Goal: Task Accomplishment & Management: Manage account settings

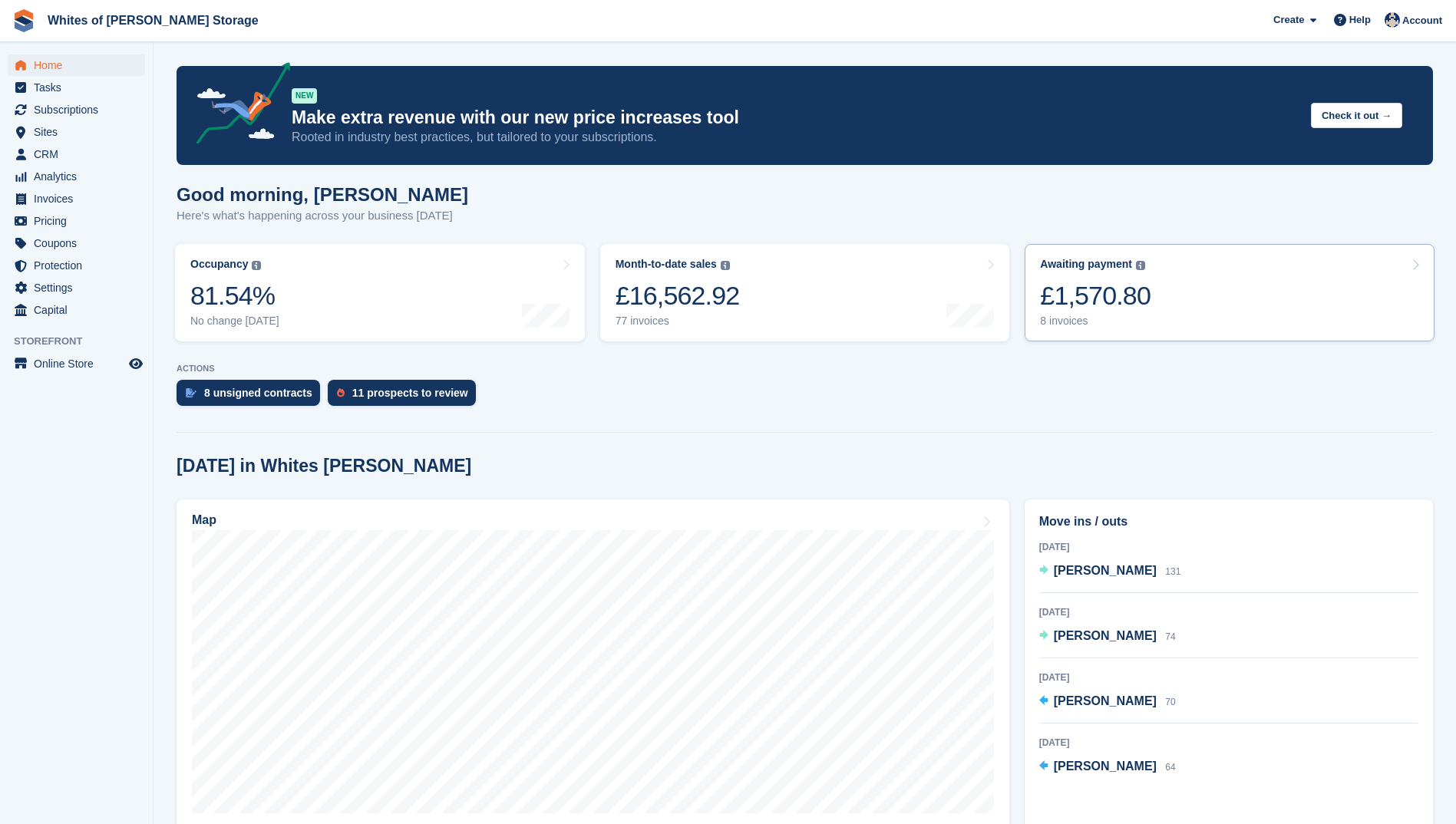
click at [1062, 308] on div "£1,570.80" at bounding box center [1095, 296] width 111 height 31
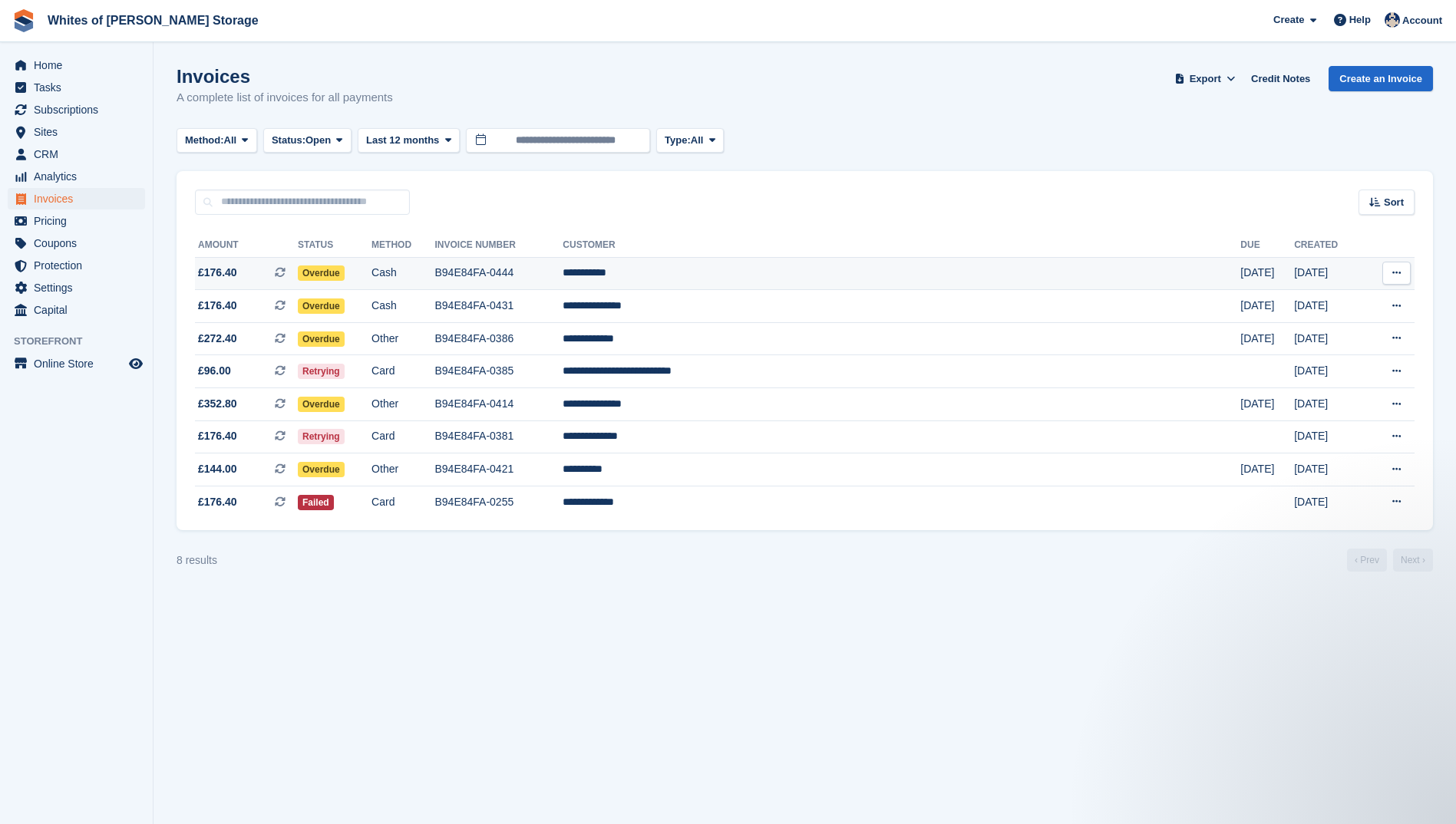
click at [217, 268] on span "£176.40" at bounding box center [217, 272] width 39 height 16
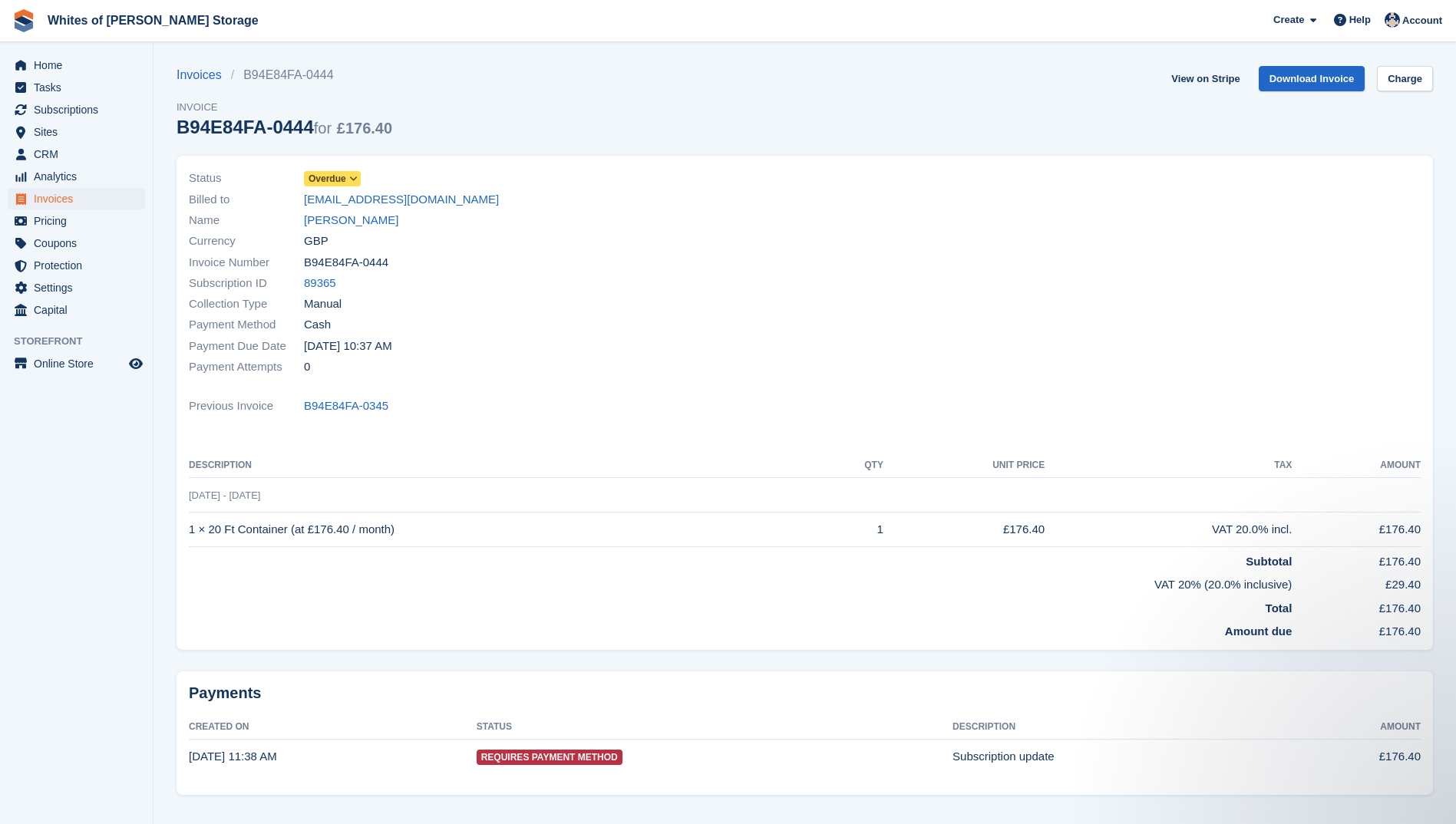
click at [328, 182] on span "Overdue" at bounding box center [327, 179] width 37 height 14
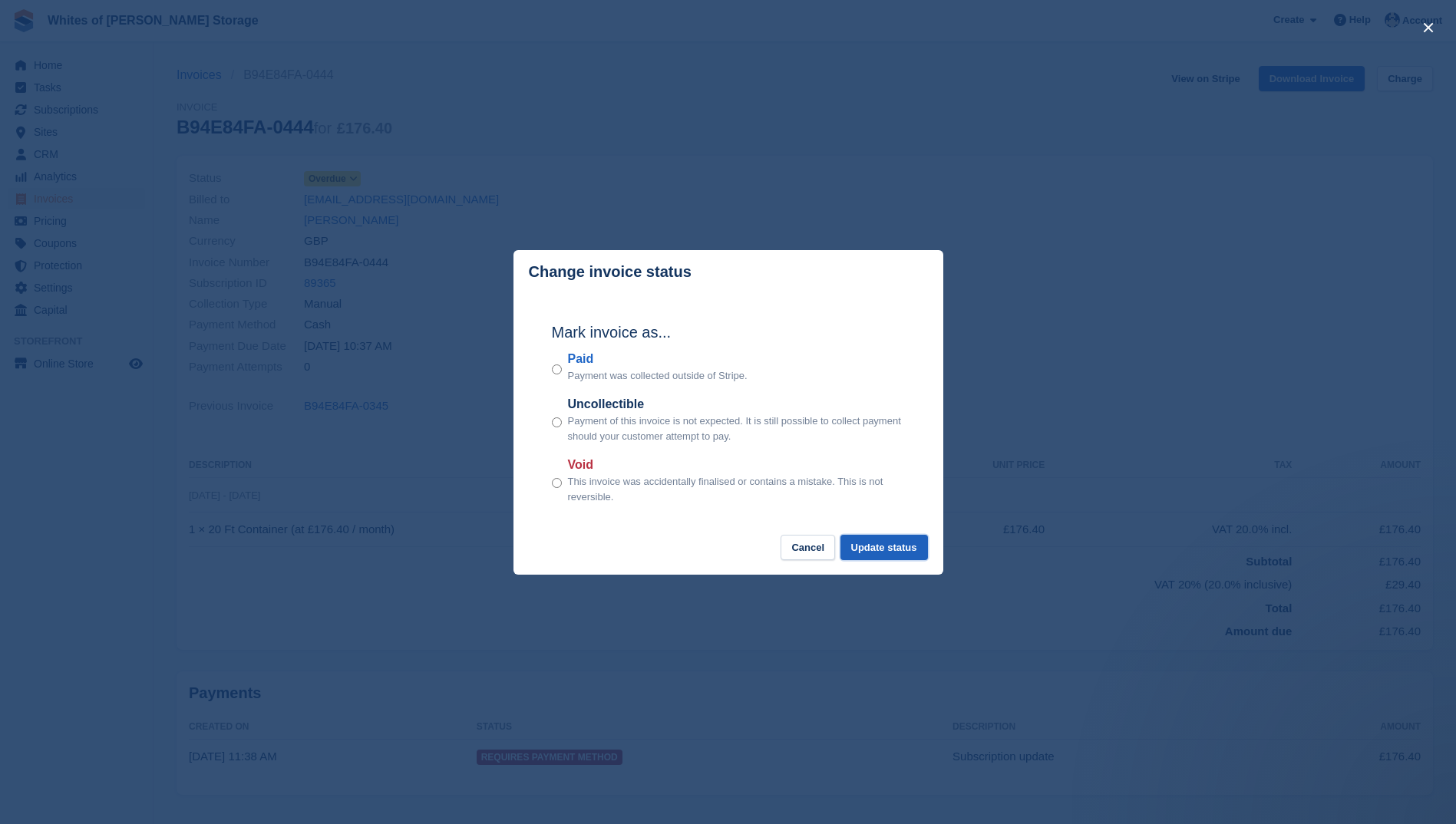
click at [869, 551] on button "Update status" at bounding box center [884, 547] width 87 height 26
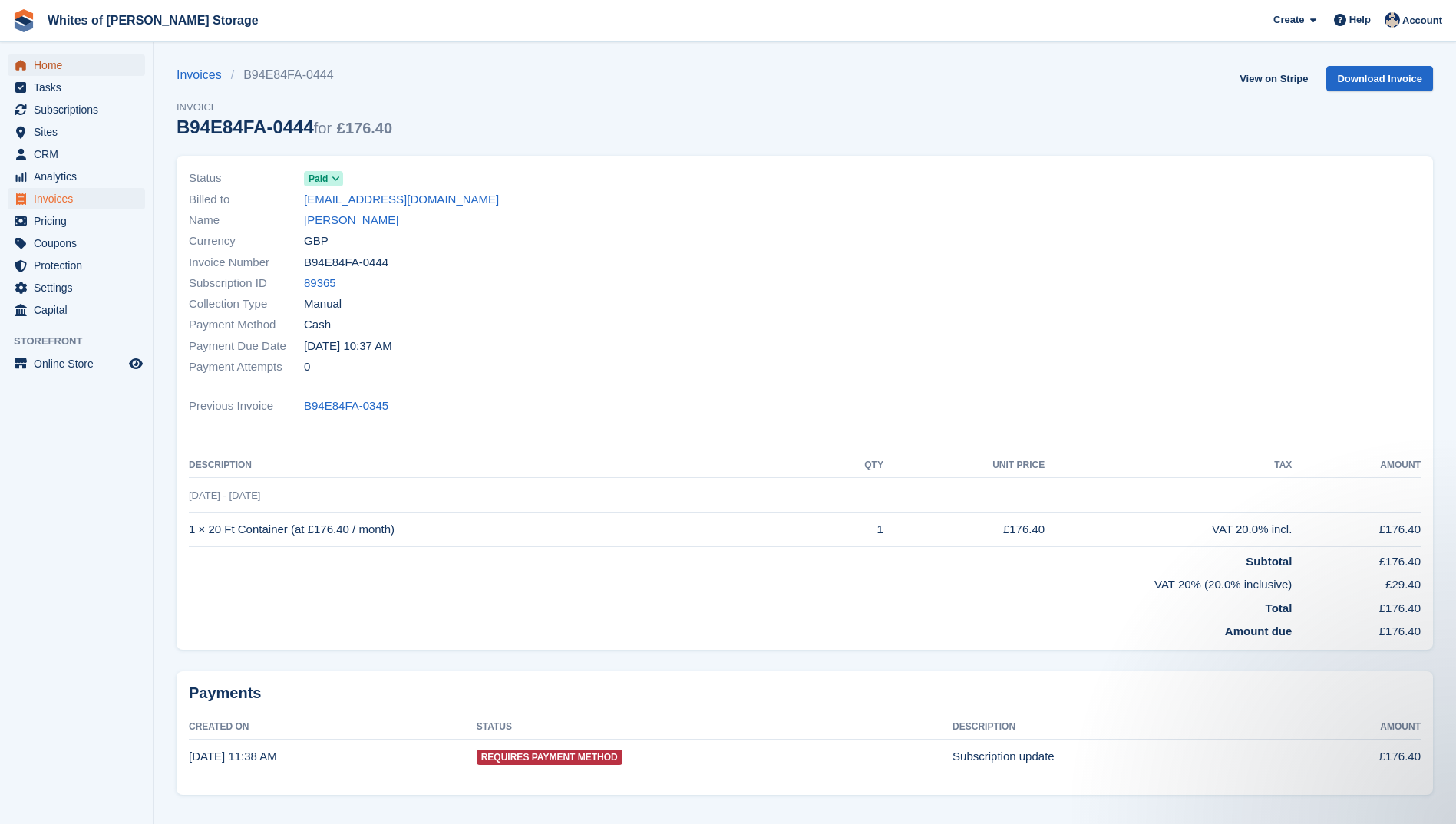
click at [47, 66] on span "Home" at bounding box center [79, 65] width 92 height 22
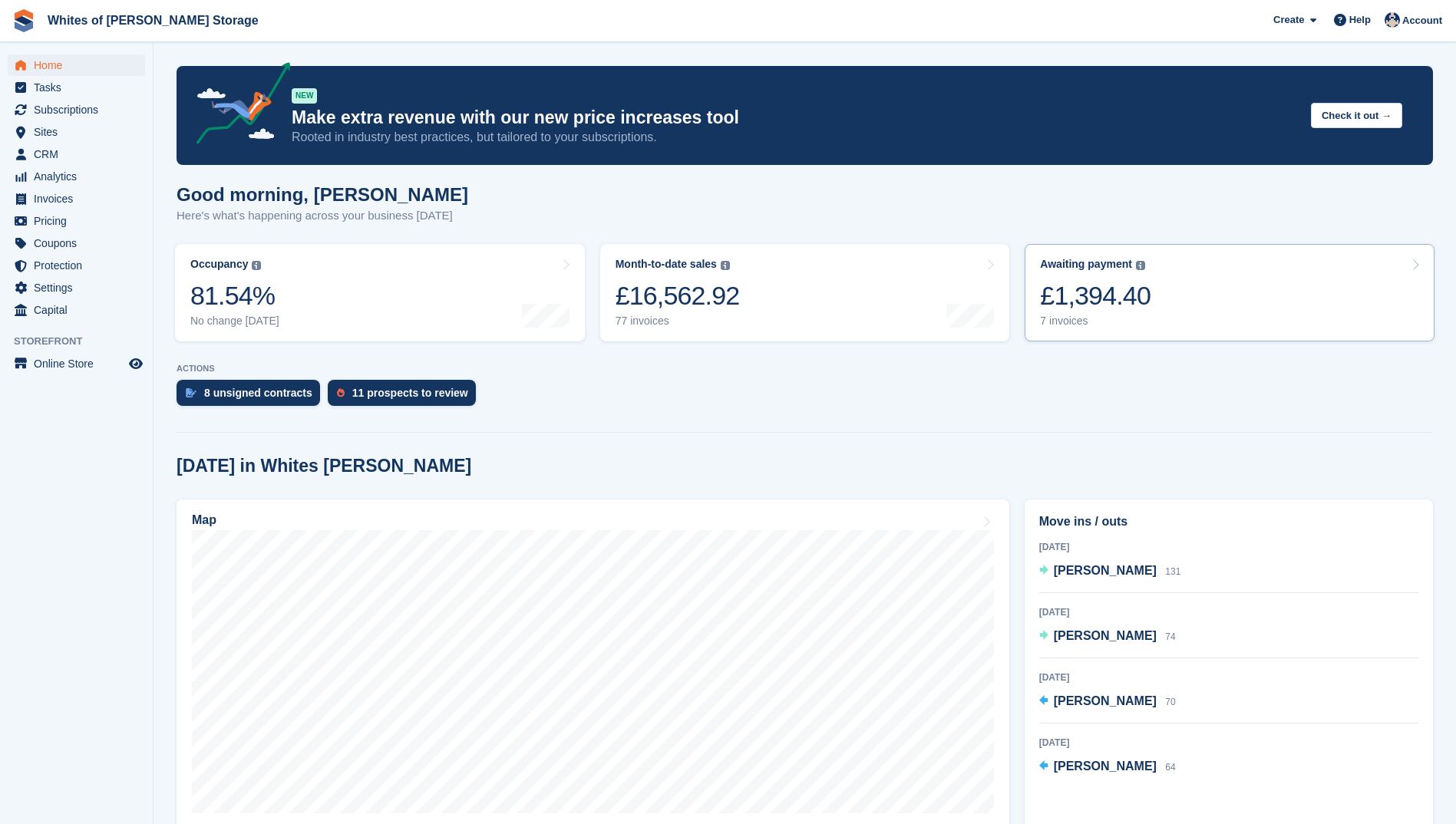
click at [1075, 318] on div "7 invoices" at bounding box center [1095, 321] width 111 height 13
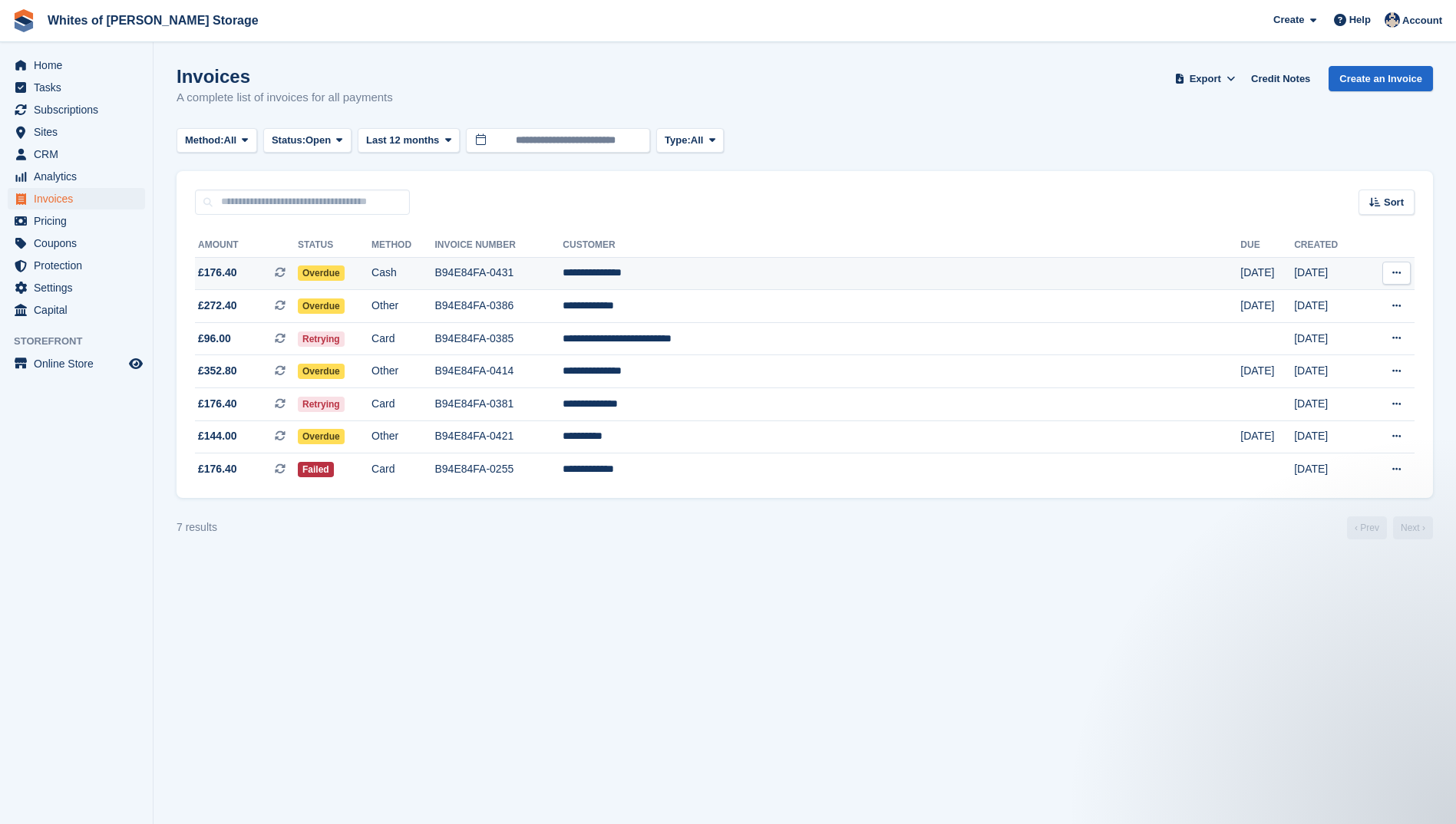
click at [225, 269] on span "£176.40" at bounding box center [217, 272] width 39 height 16
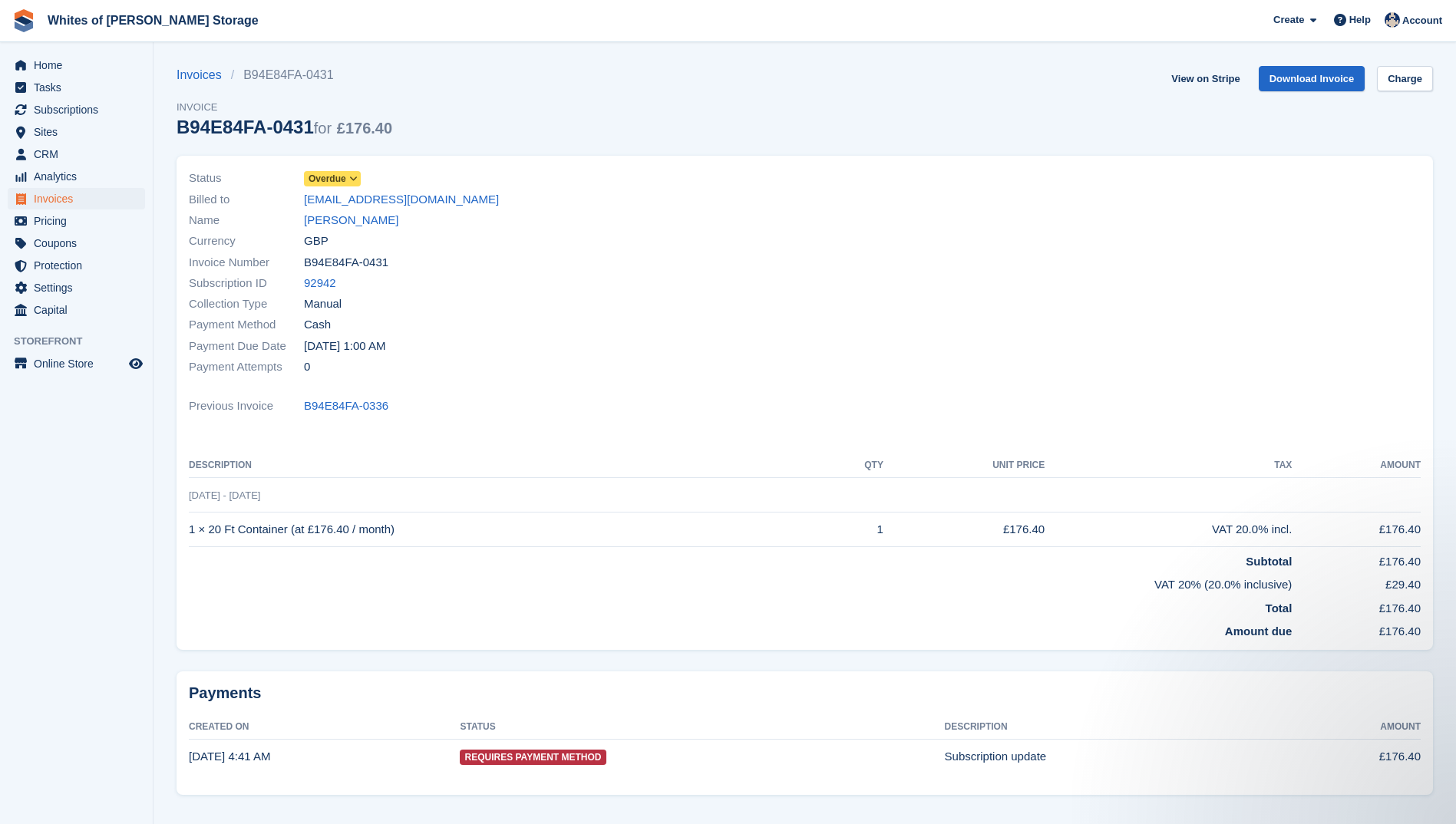
click at [350, 180] on icon at bounding box center [353, 179] width 9 height 9
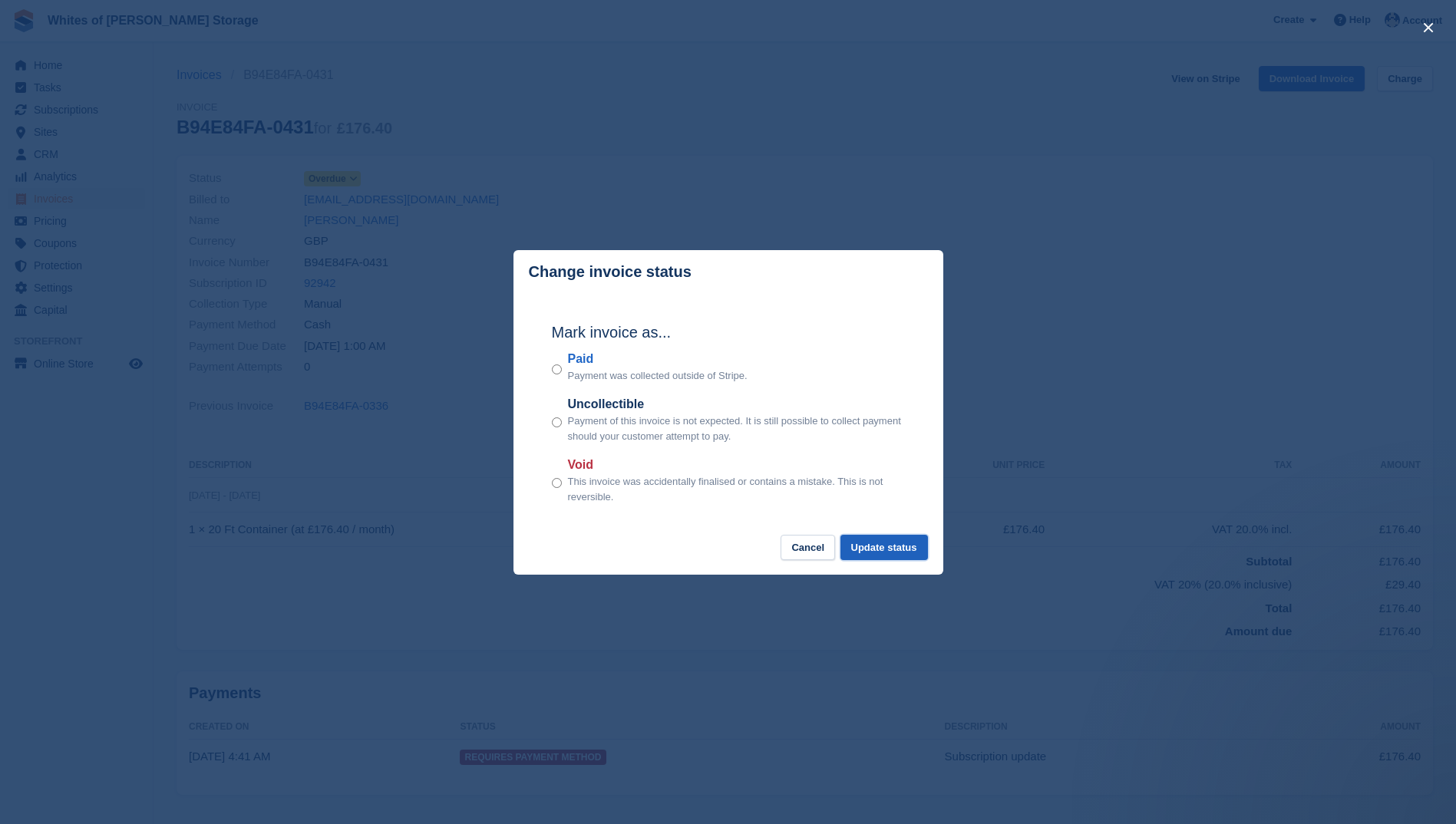
click at [879, 551] on button "Update status" at bounding box center [884, 547] width 87 height 26
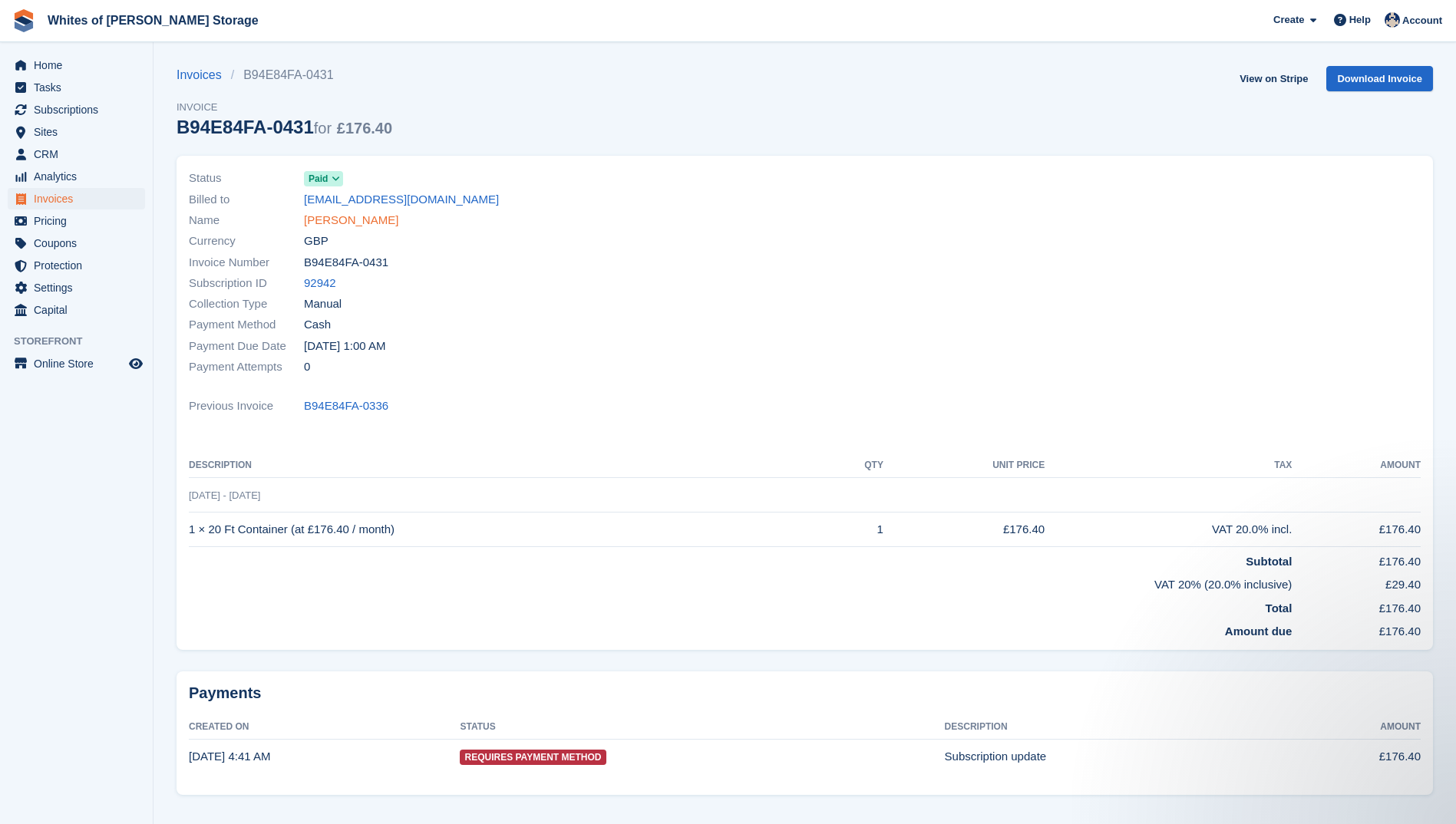
click at [342, 219] on link "Mohammed Hassan" at bounding box center [351, 220] width 94 height 18
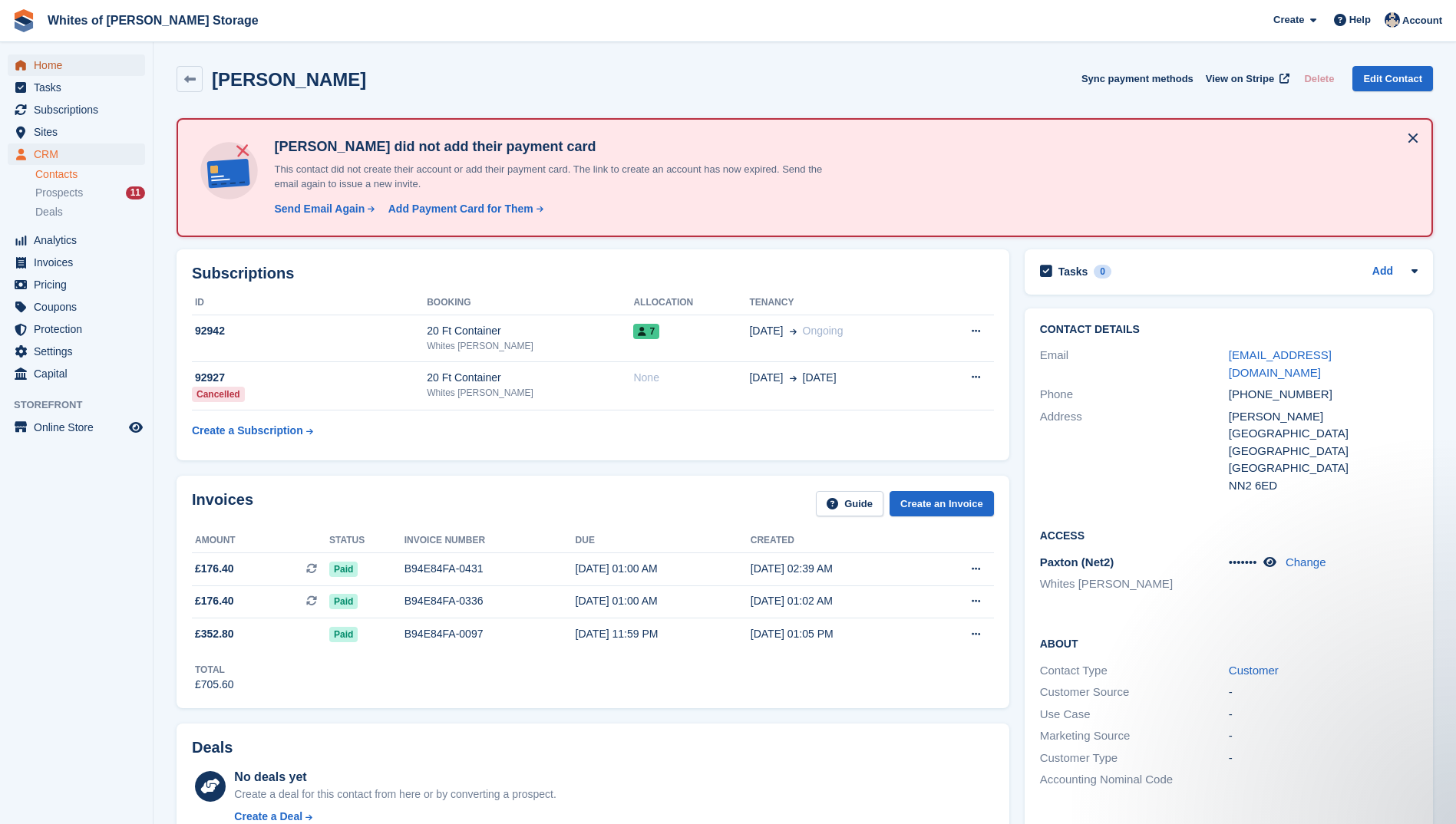
click at [54, 67] on span "Home" at bounding box center [79, 65] width 92 height 22
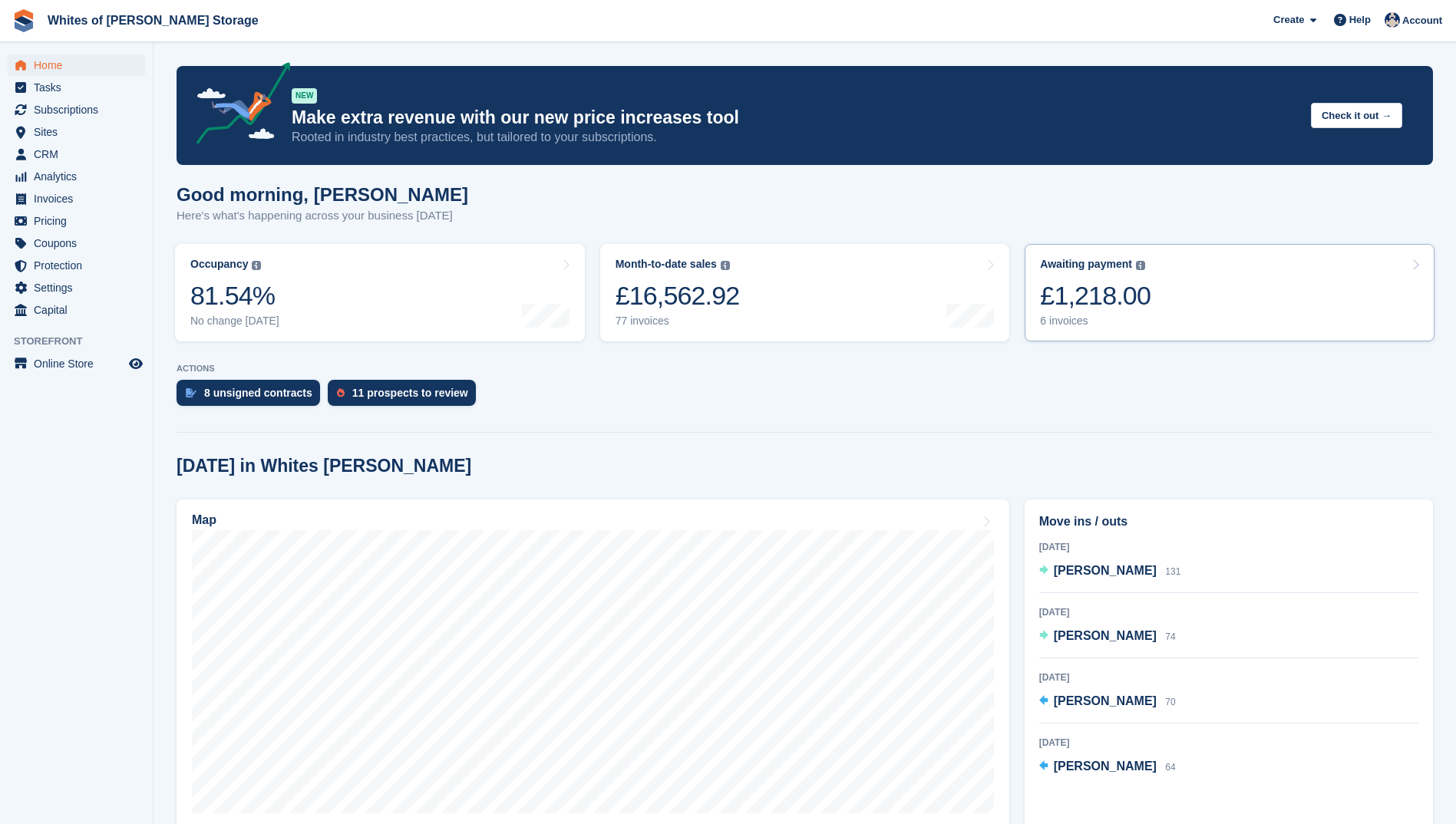
click at [1064, 318] on div "6 invoices" at bounding box center [1095, 321] width 111 height 13
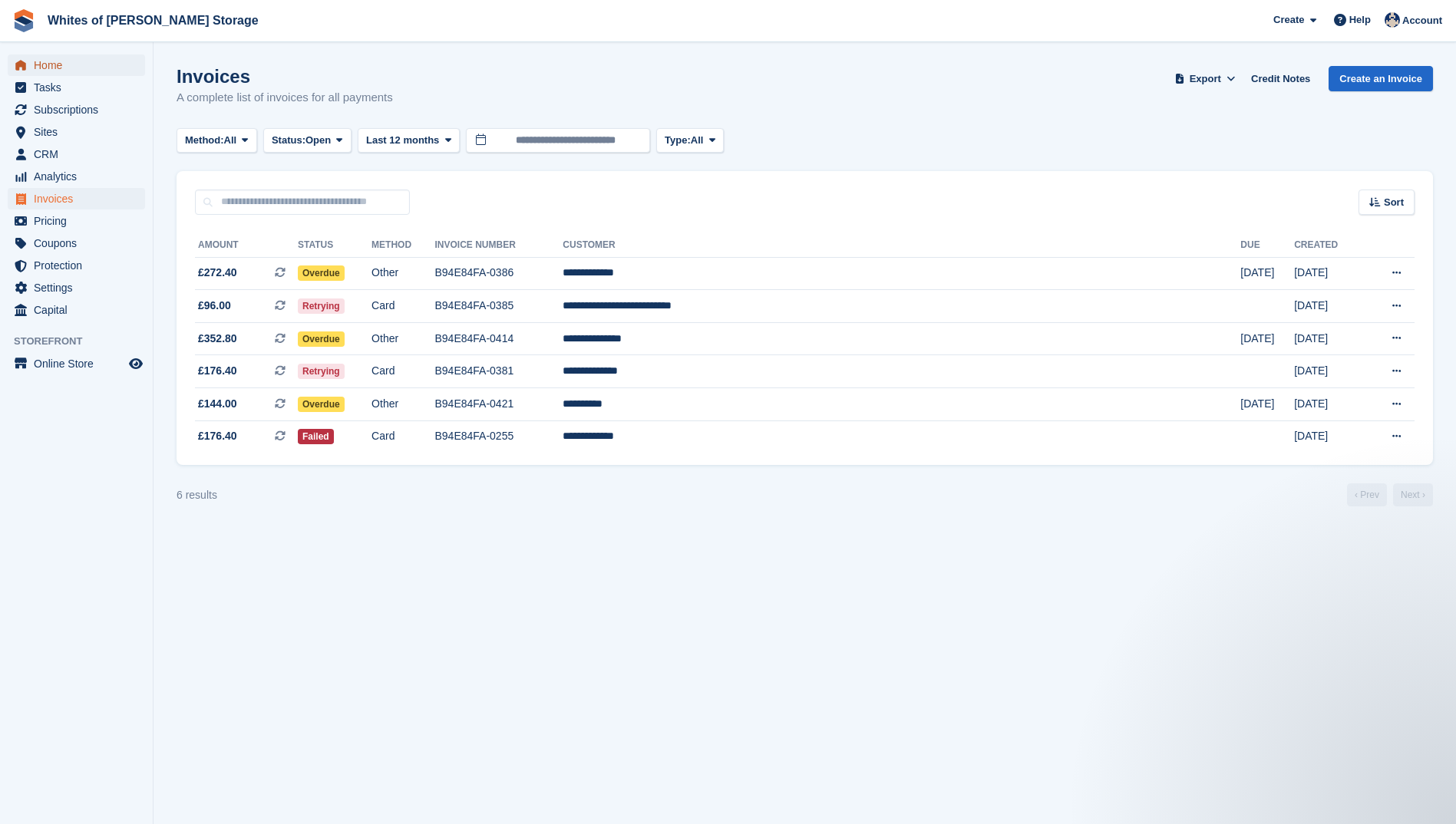
click at [47, 65] on span "Home" at bounding box center [79, 65] width 92 height 22
